Goal: Connect with others: Establish contact or relationships with other users

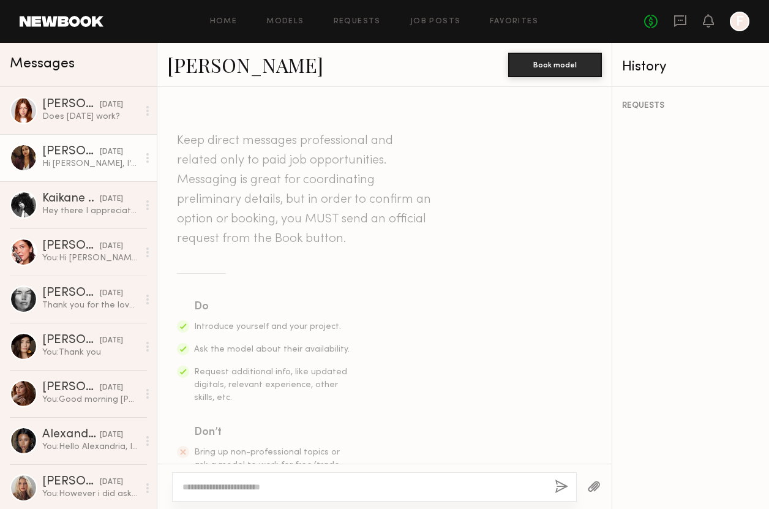
scroll to position [539, 0]
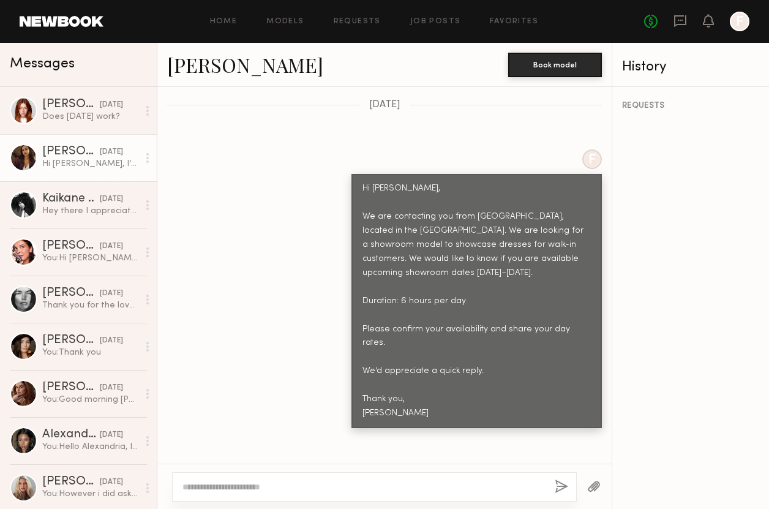
click at [285, 170] on div "F Hi Anisa, We are contacting you from Eureka, located in the Fashion District.…" at bounding box center [384, 288] width 454 height 278
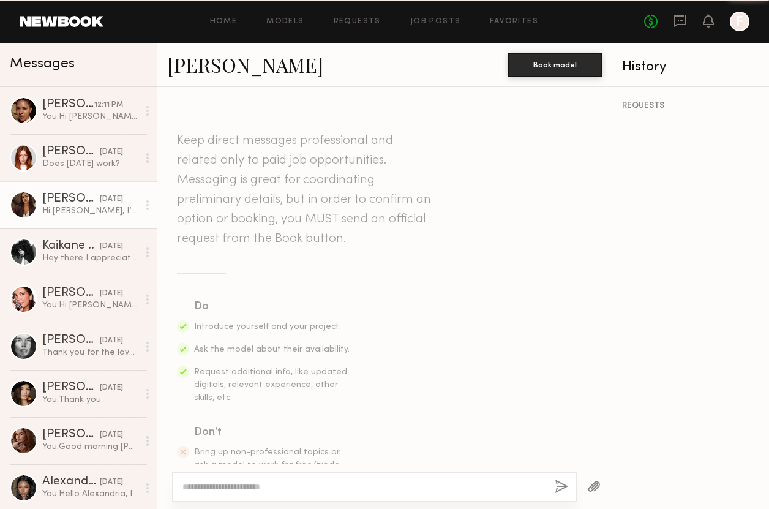
scroll to position [723, 0]
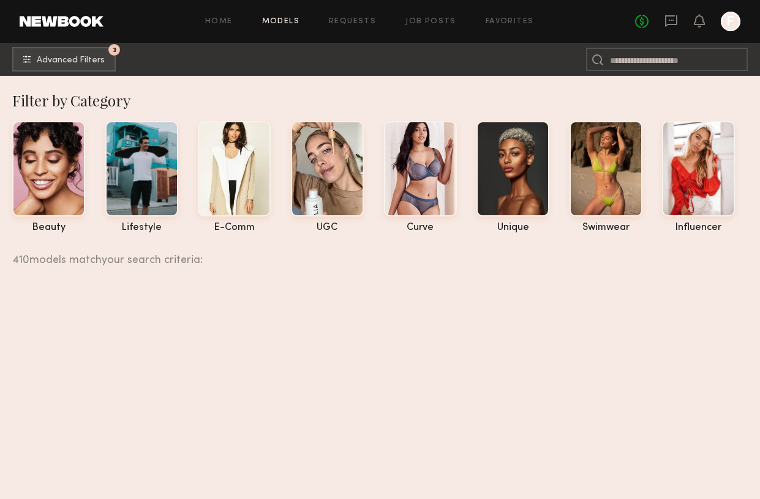
scroll to position [10985, 0]
